Goal: Find specific page/section: Find specific page/section

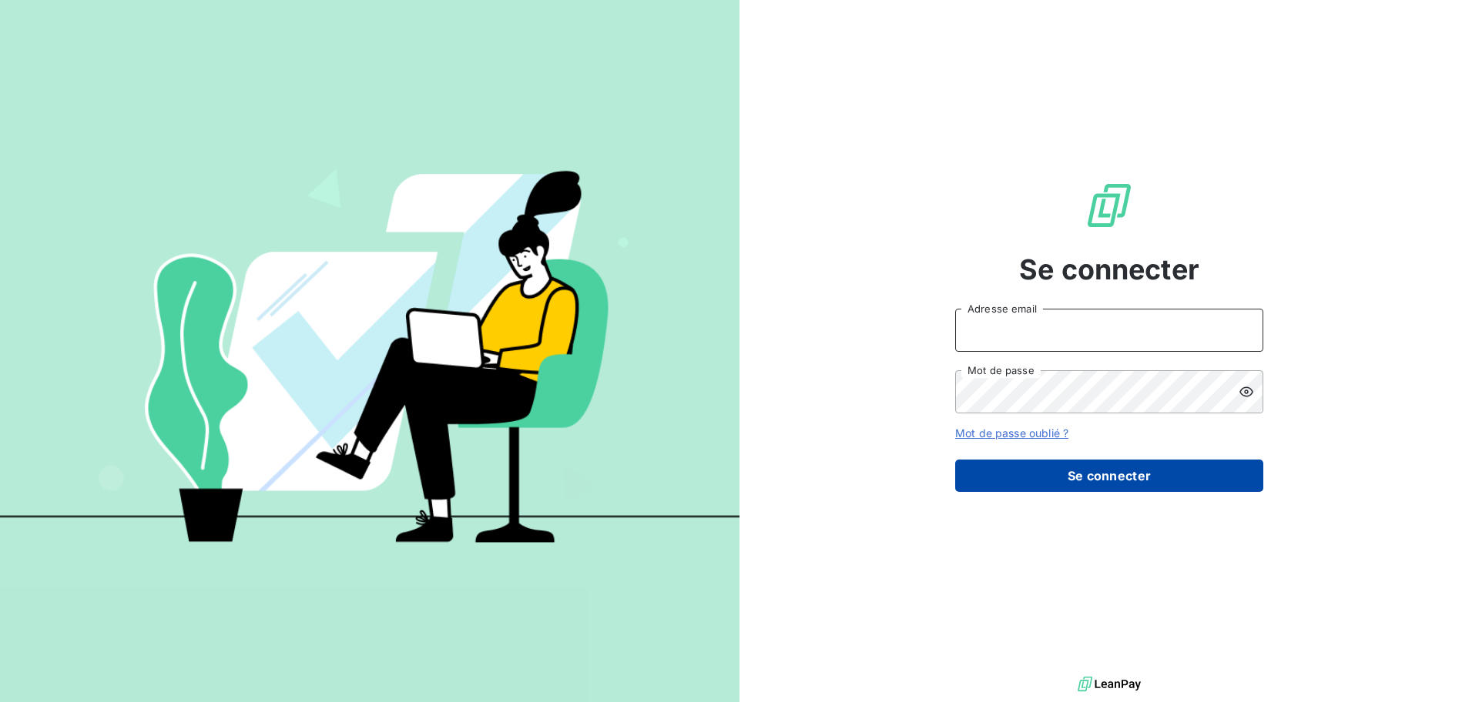
type input "[PERSON_NAME][EMAIL_ADDRESS][DOMAIN_NAME]"
click at [1109, 469] on button "Se connecter" at bounding box center [1109, 476] width 308 height 32
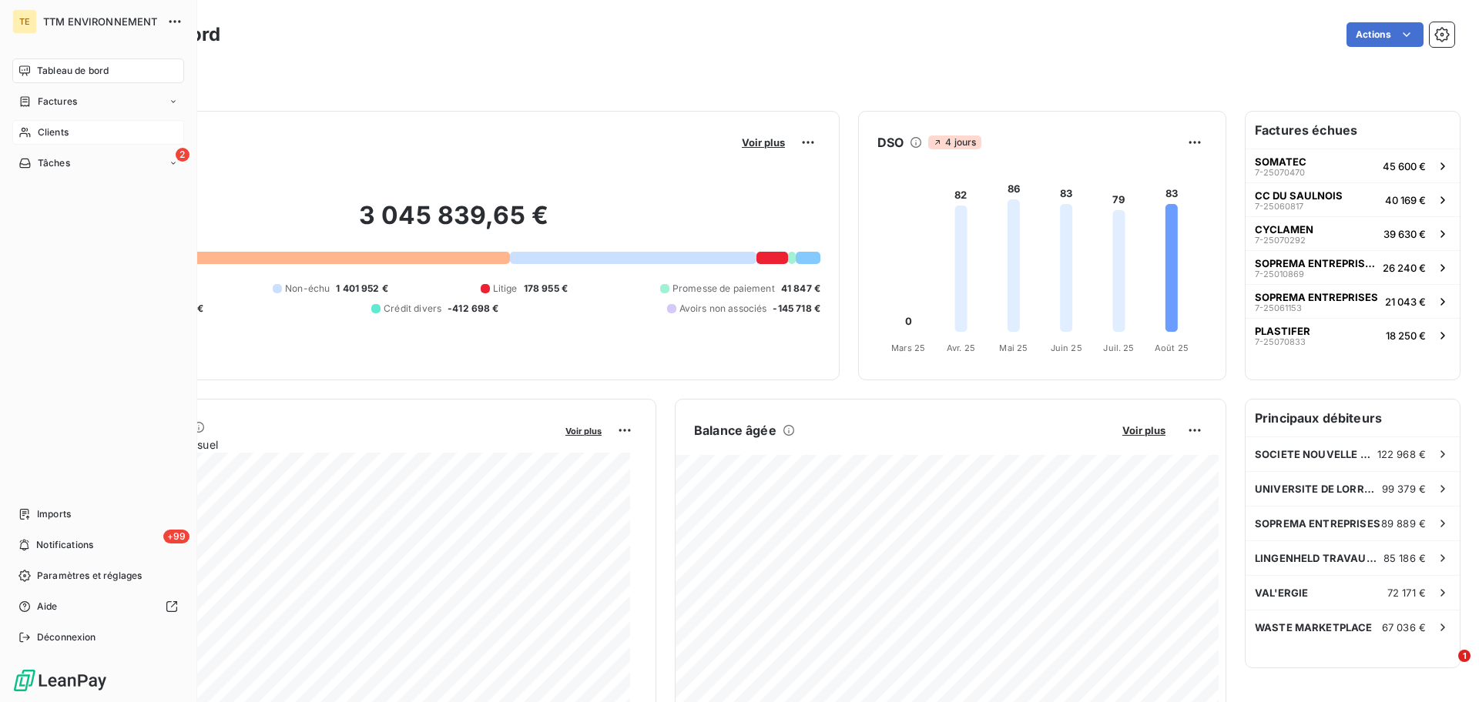
click at [39, 129] on span "Clients" at bounding box center [53, 133] width 31 height 14
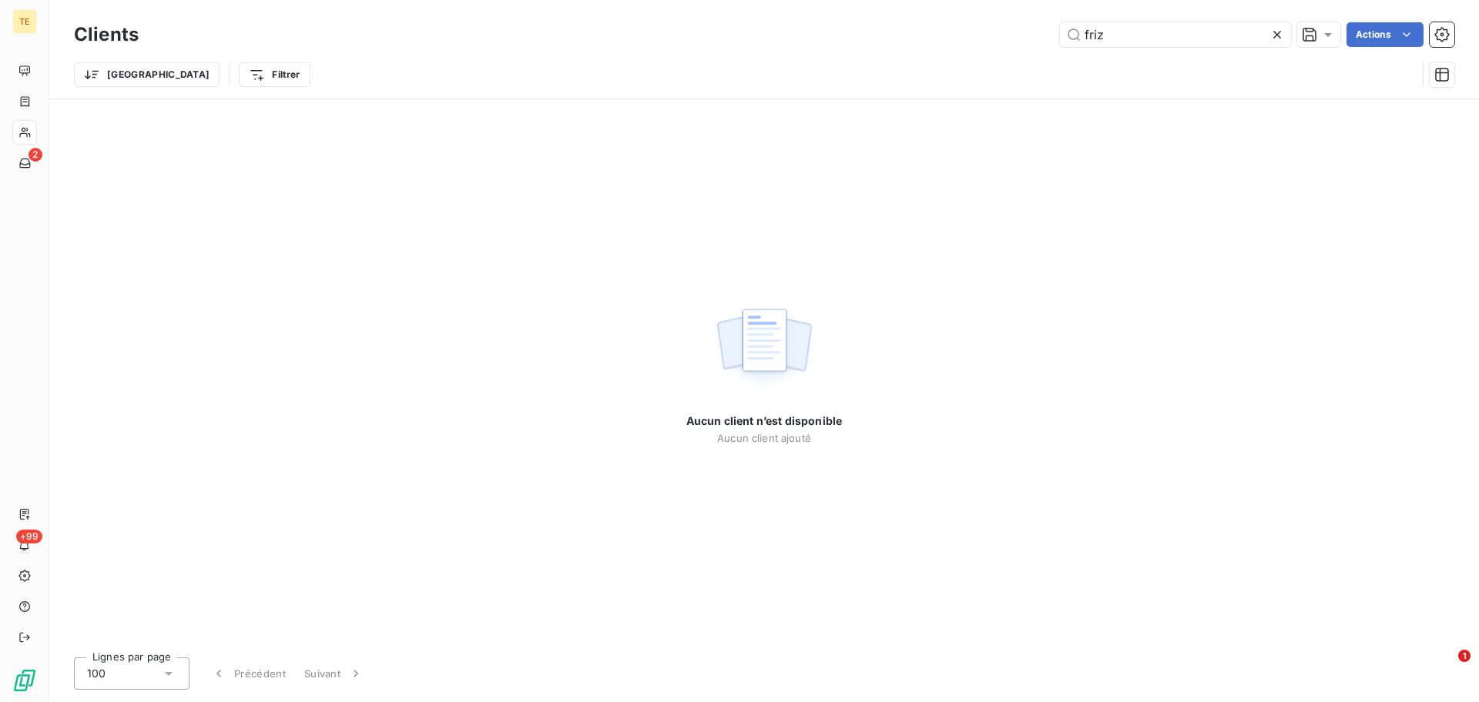
type input "friz"
